Goal: Find specific page/section: Find specific page/section

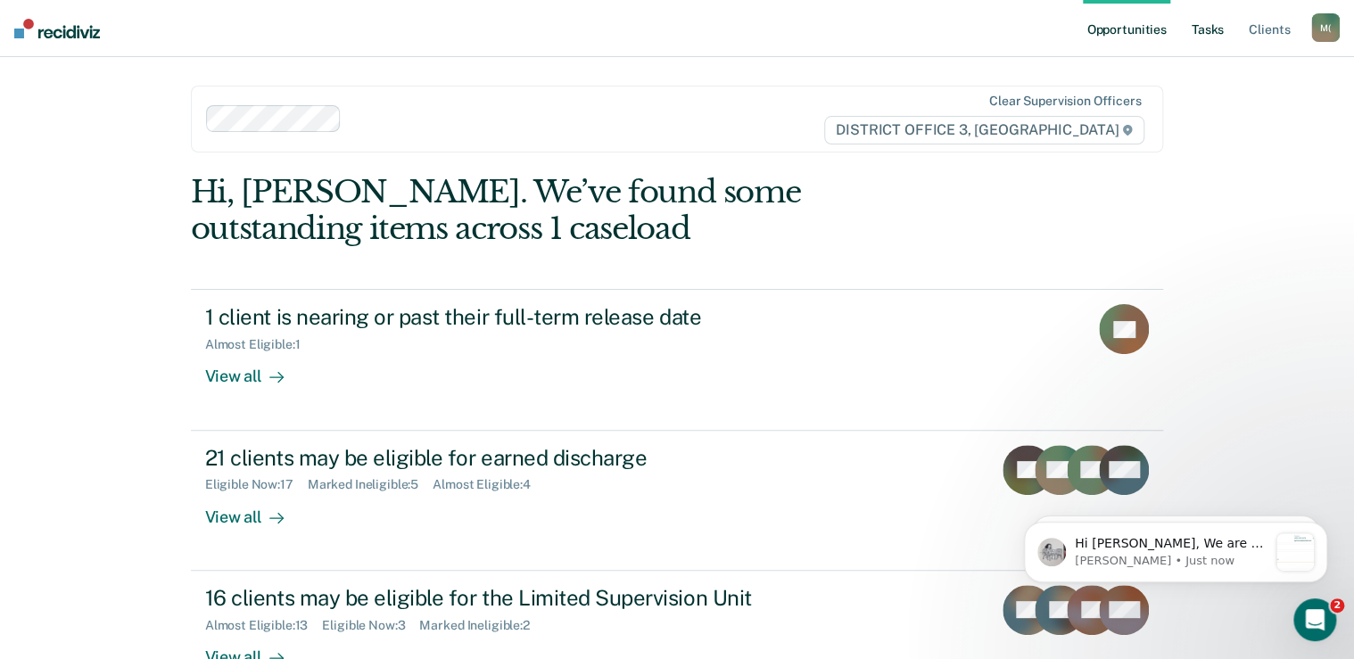
click at [1213, 26] on link "Tasks" at bounding box center [1207, 28] width 39 height 57
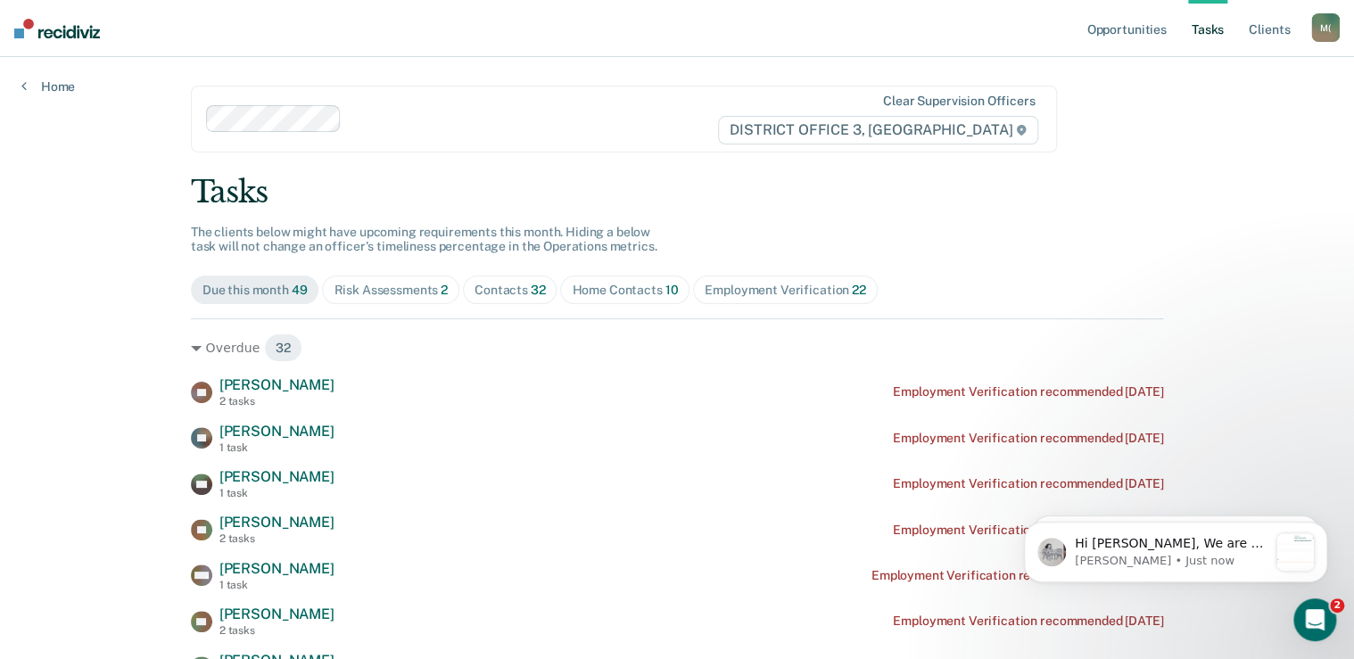
click at [406, 295] on div "Risk Assessments 2" at bounding box center [391, 290] width 114 height 15
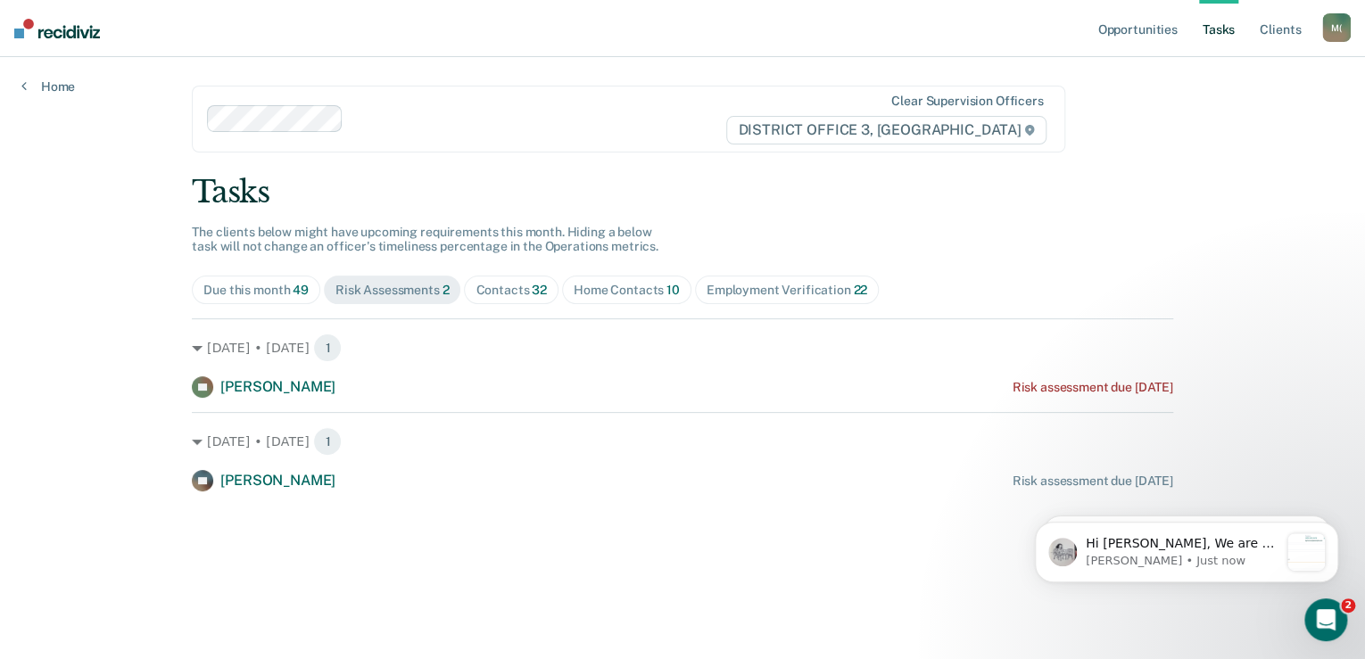
click at [642, 280] on span "Home Contacts 10" at bounding box center [626, 290] width 129 height 29
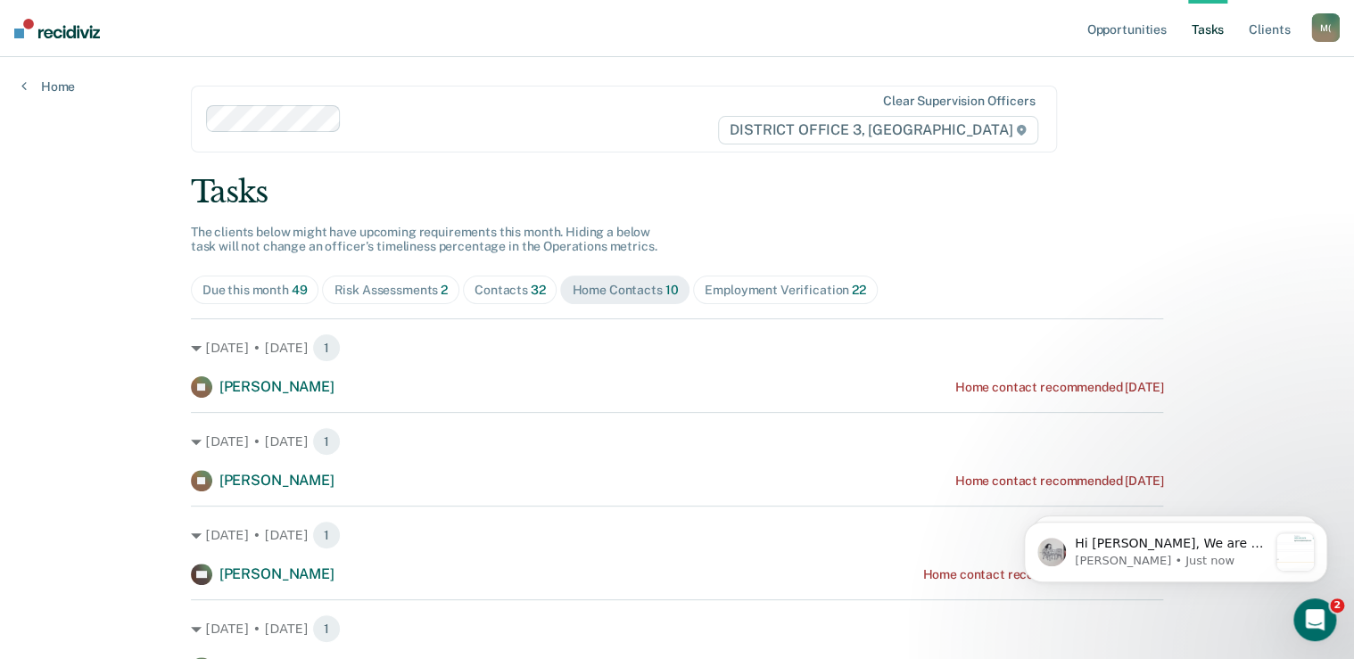
scroll to position [143, 0]
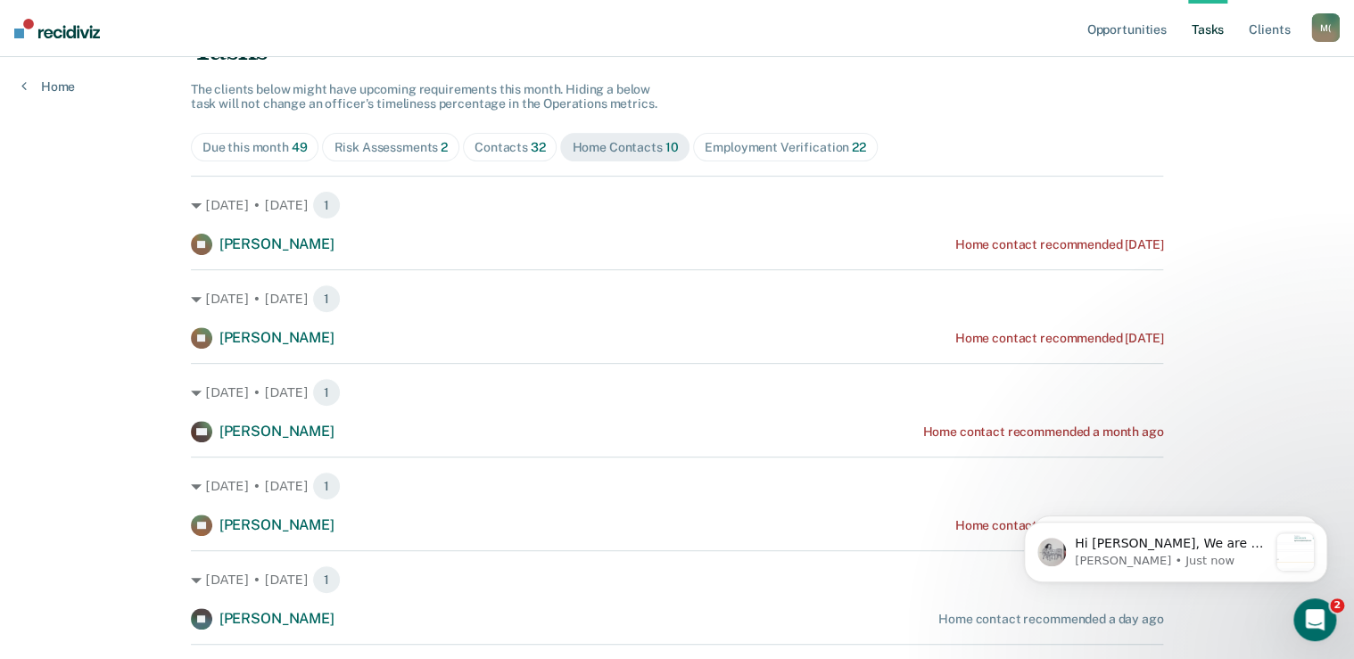
click at [418, 151] on div "Risk Assessments 2" at bounding box center [391, 147] width 114 height 15
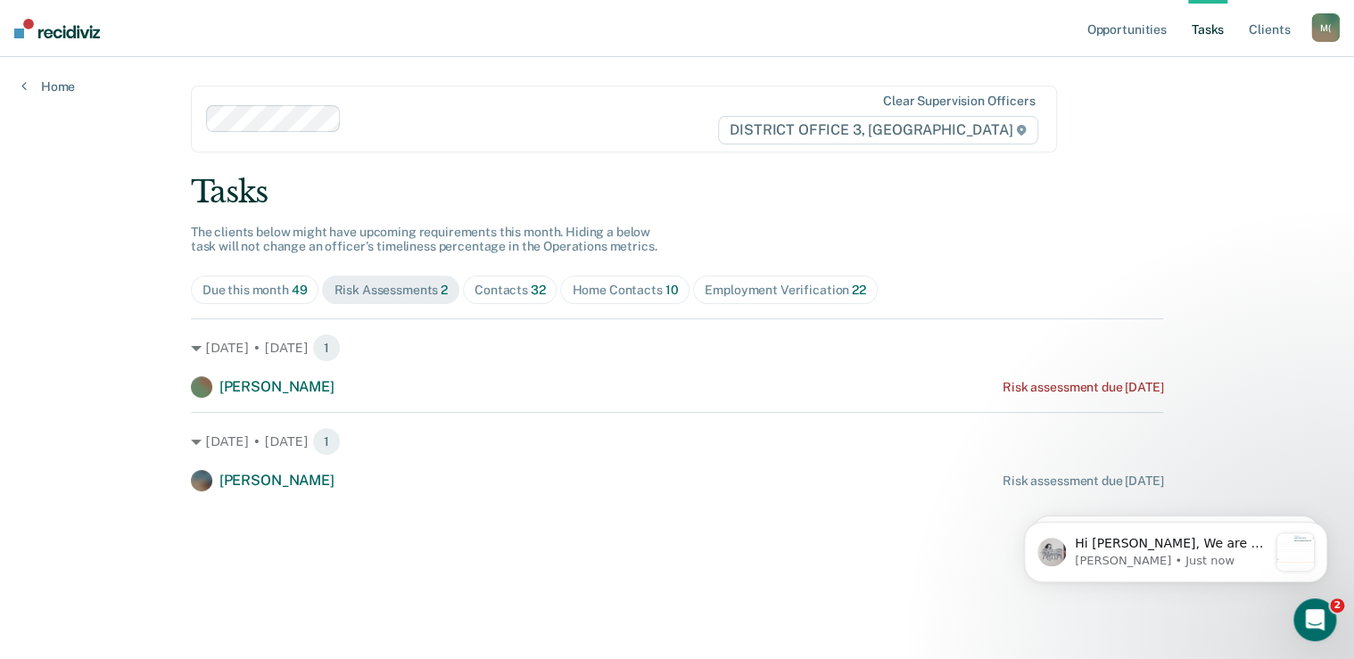
scroll to position [0, 0]
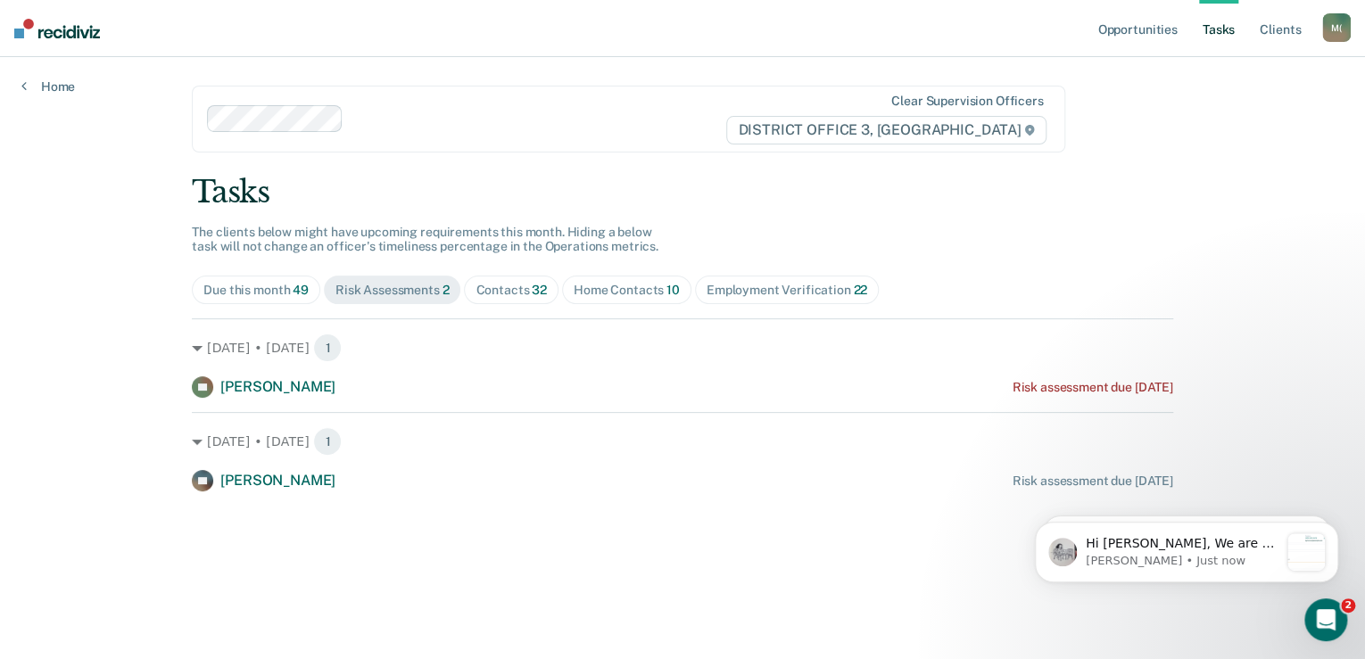
click at [495, 283] on div "Contacts 32" at bounding box center [511, 290] width 71 height 15
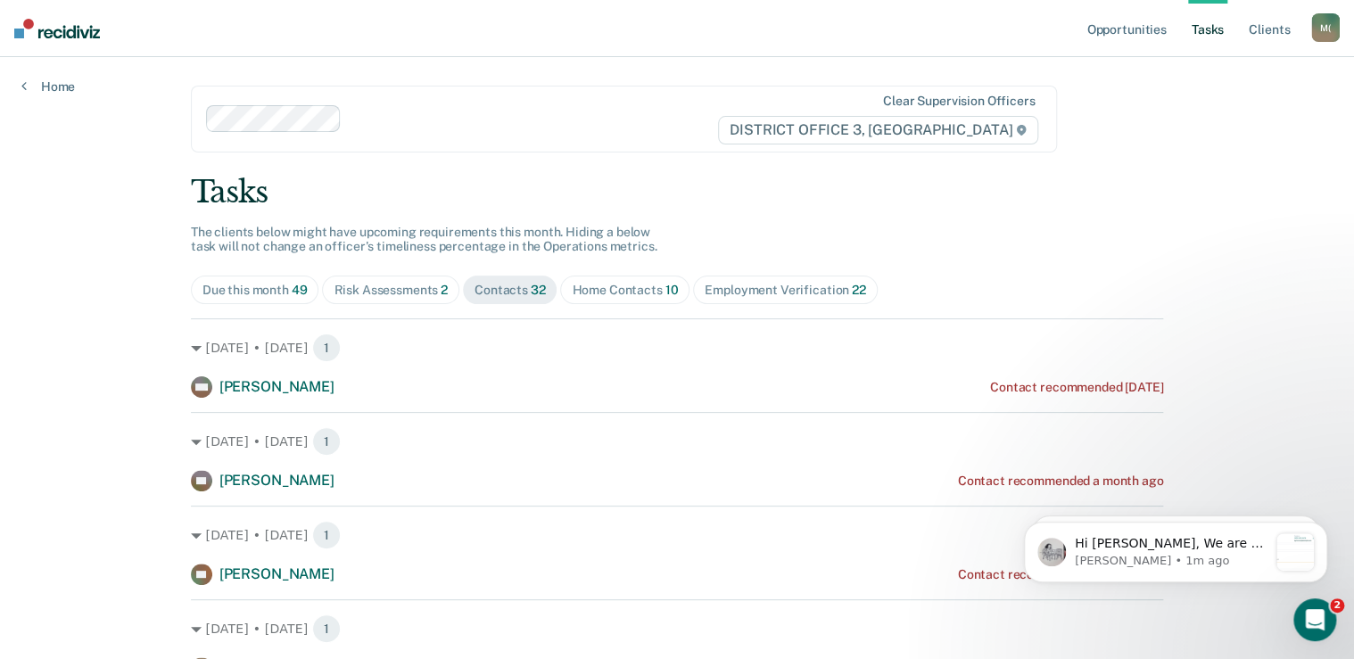
click at [607, 302] on span "Home Contacts 10" at bounding box center [624, 290] width 129 height 29
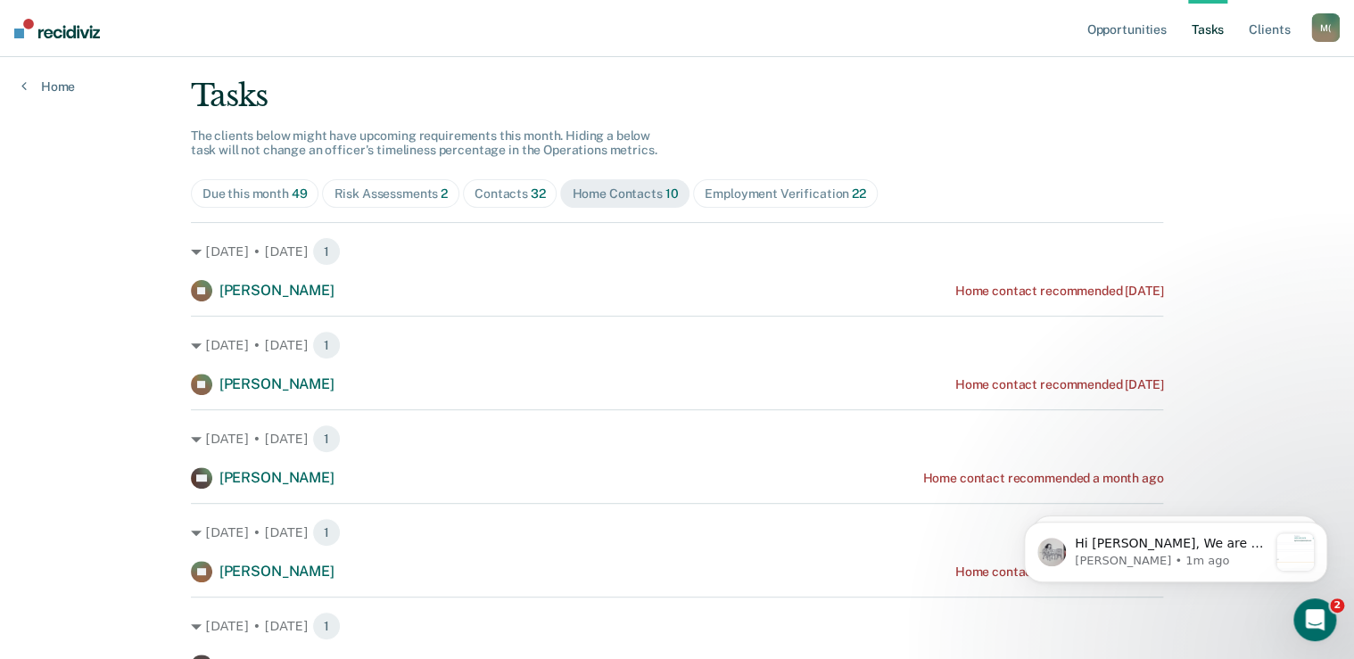
scroll to position [214, 0]
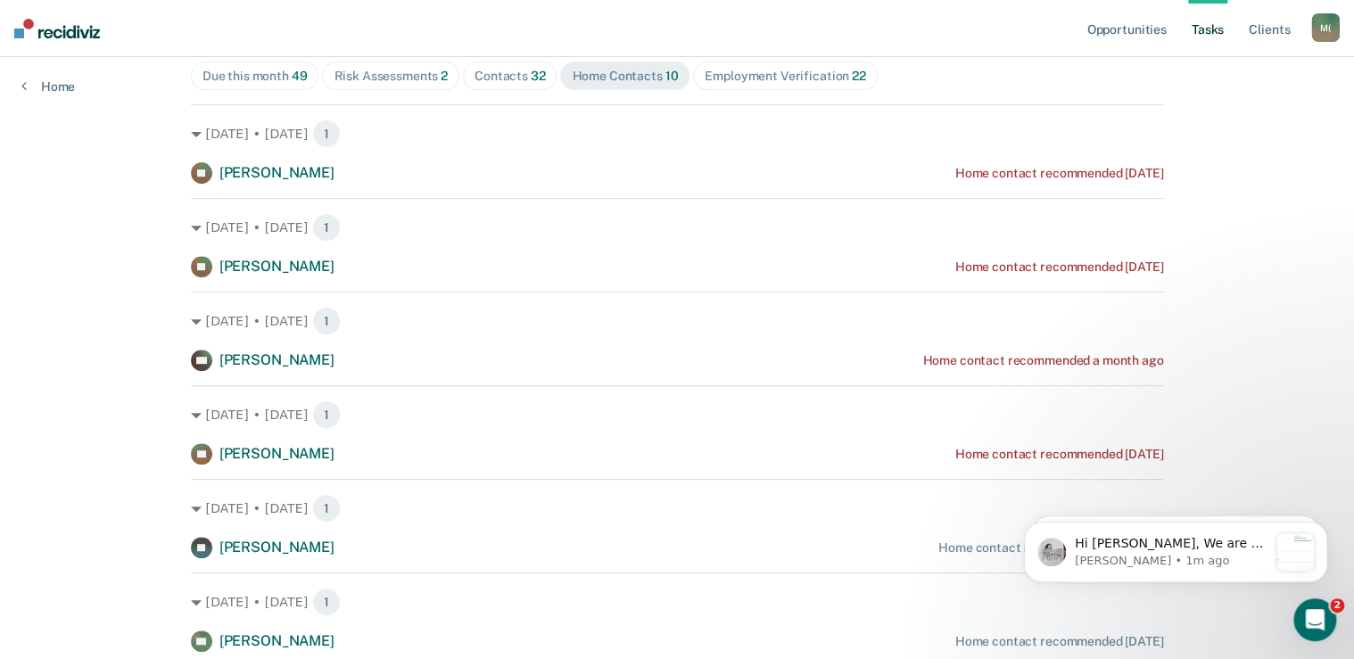
click at [86, 375] on div "Opportunities Tasks Client s [PERSON_NAME] ([PERSON_NAME]) M ( Profile How it w…" at bounding box center [677, 413] width 1354 height 1254
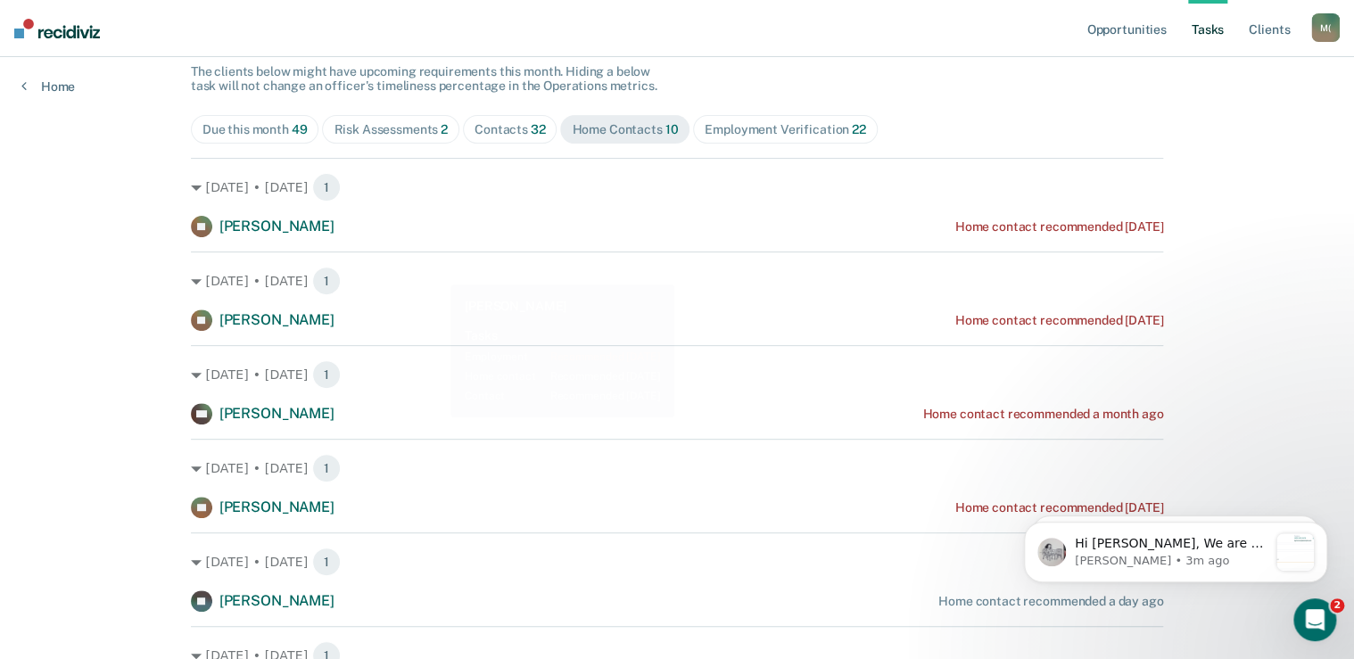
scroll to position [0, 0]
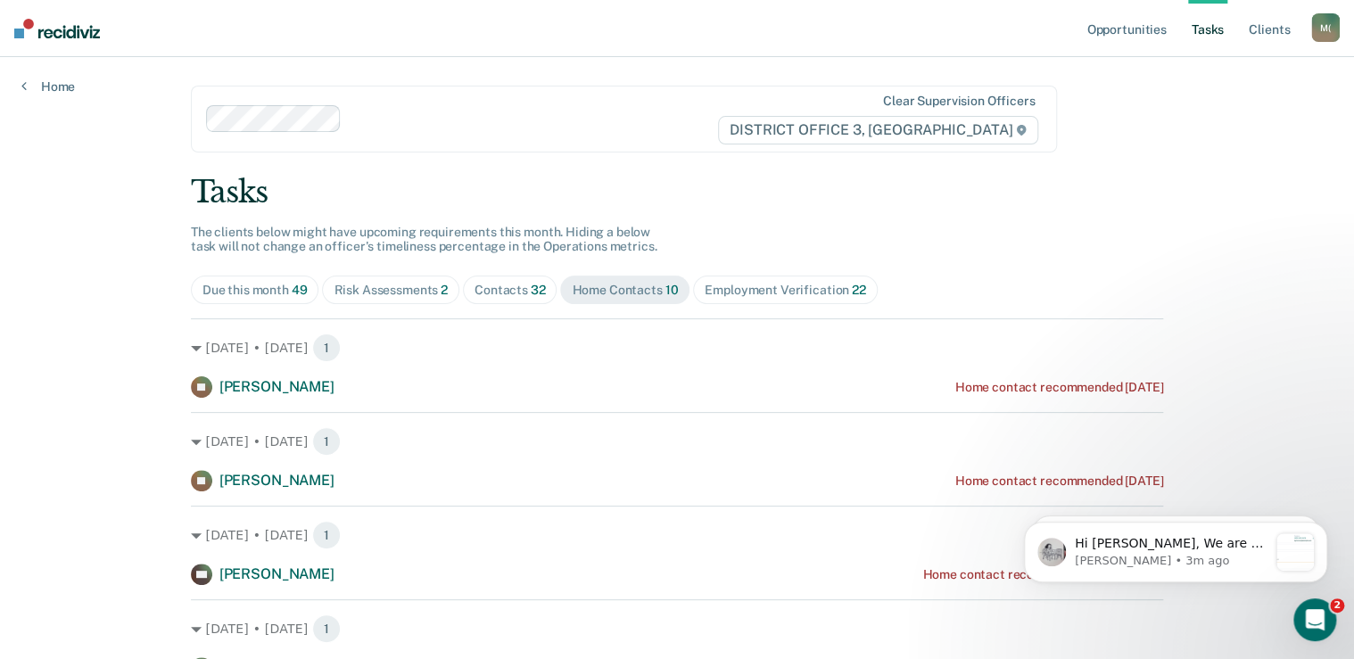
click at [486, 292] on div "Contacts 32" at bounding box center [510, 290] width 71 height 15
